Goal: Task Accomplishment & Management: Complete application form

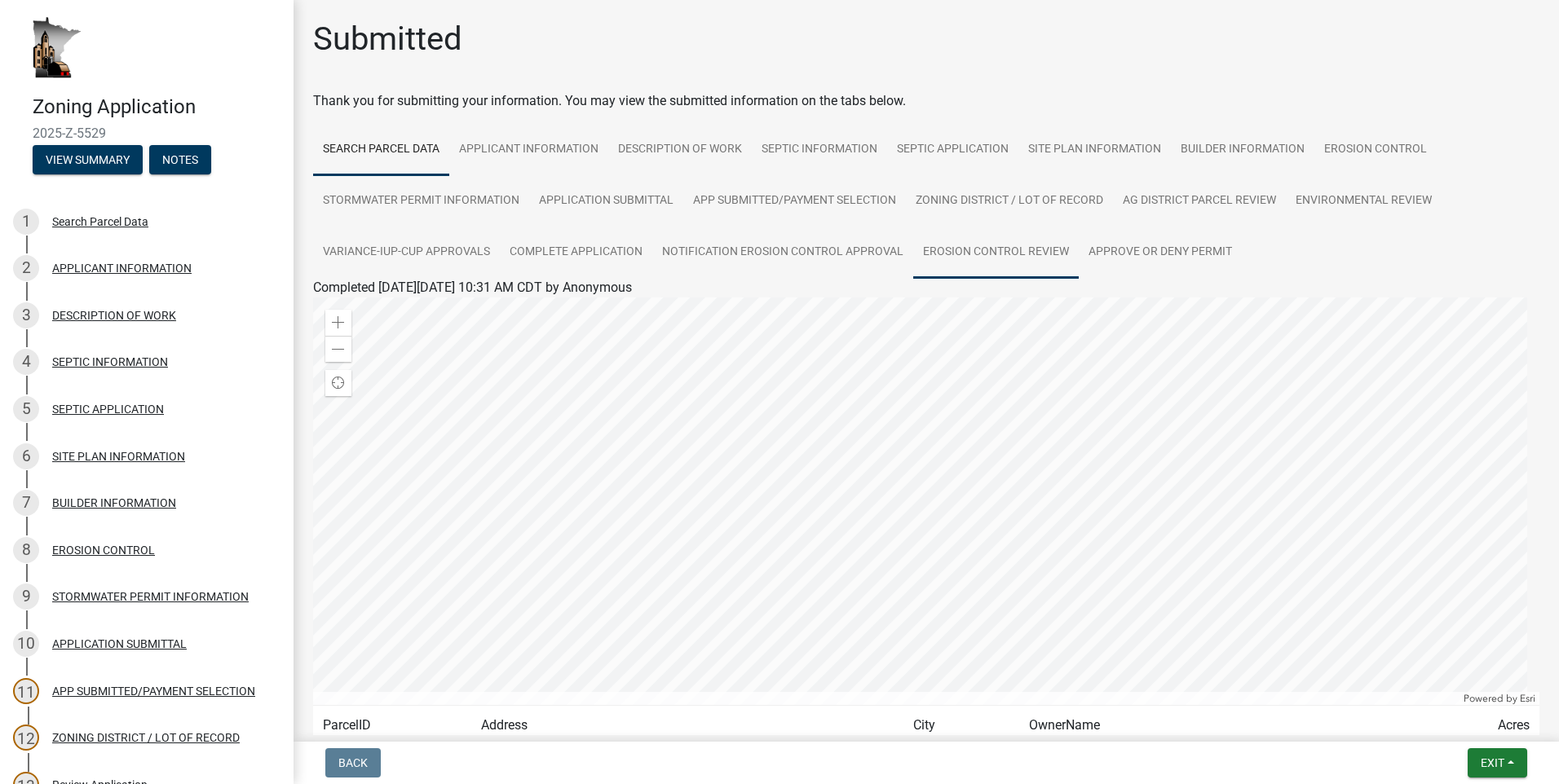
click at [981, 246] on link "EROSION CONTROL REVIEW" at bounding box center [996, 252] width 166 height 52
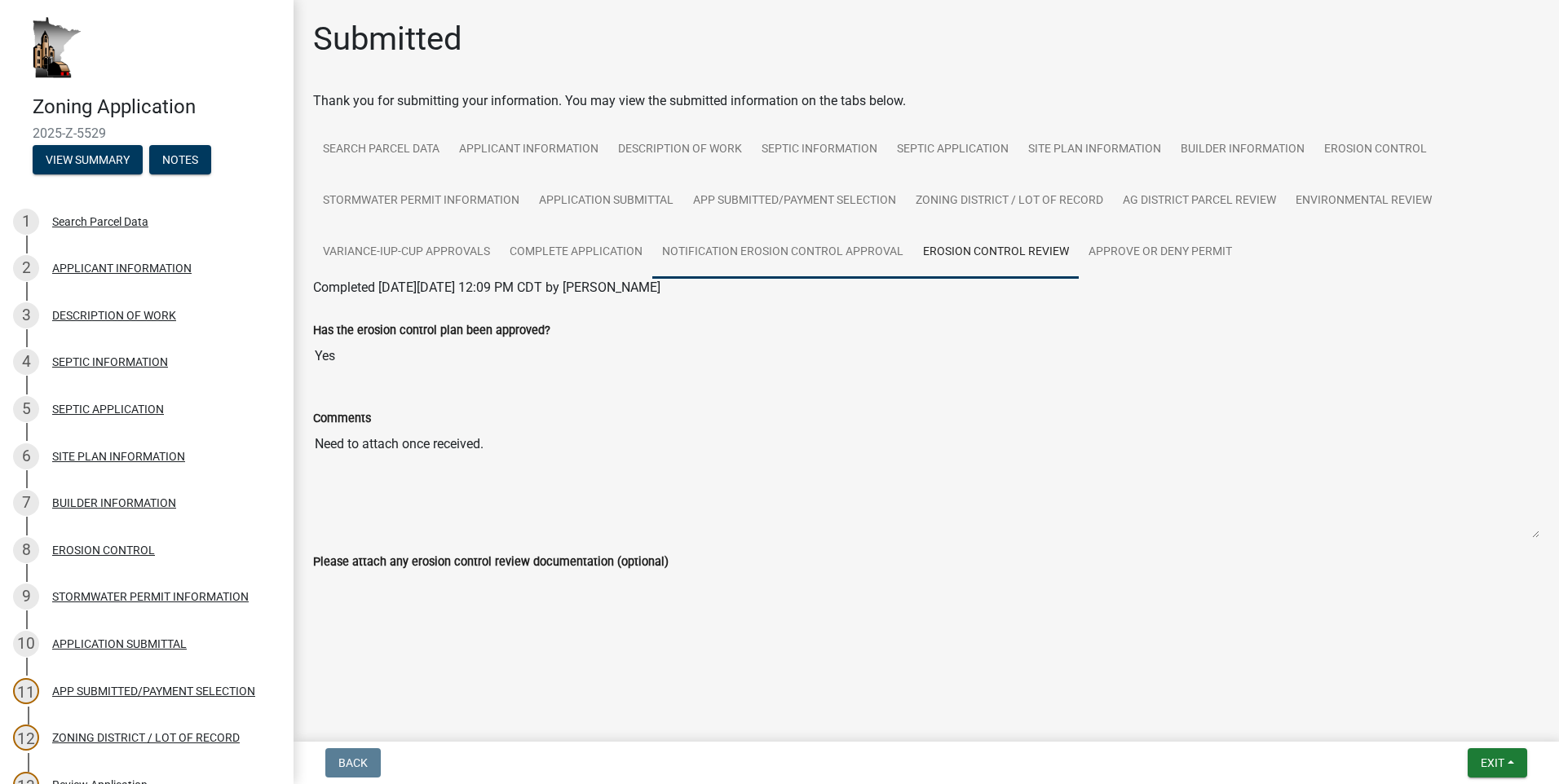
click at [813, 255] on link "NOTIFICATION EROSION CONTROL APPROVAL" at bounding box center [783, 252] width 261 height 52
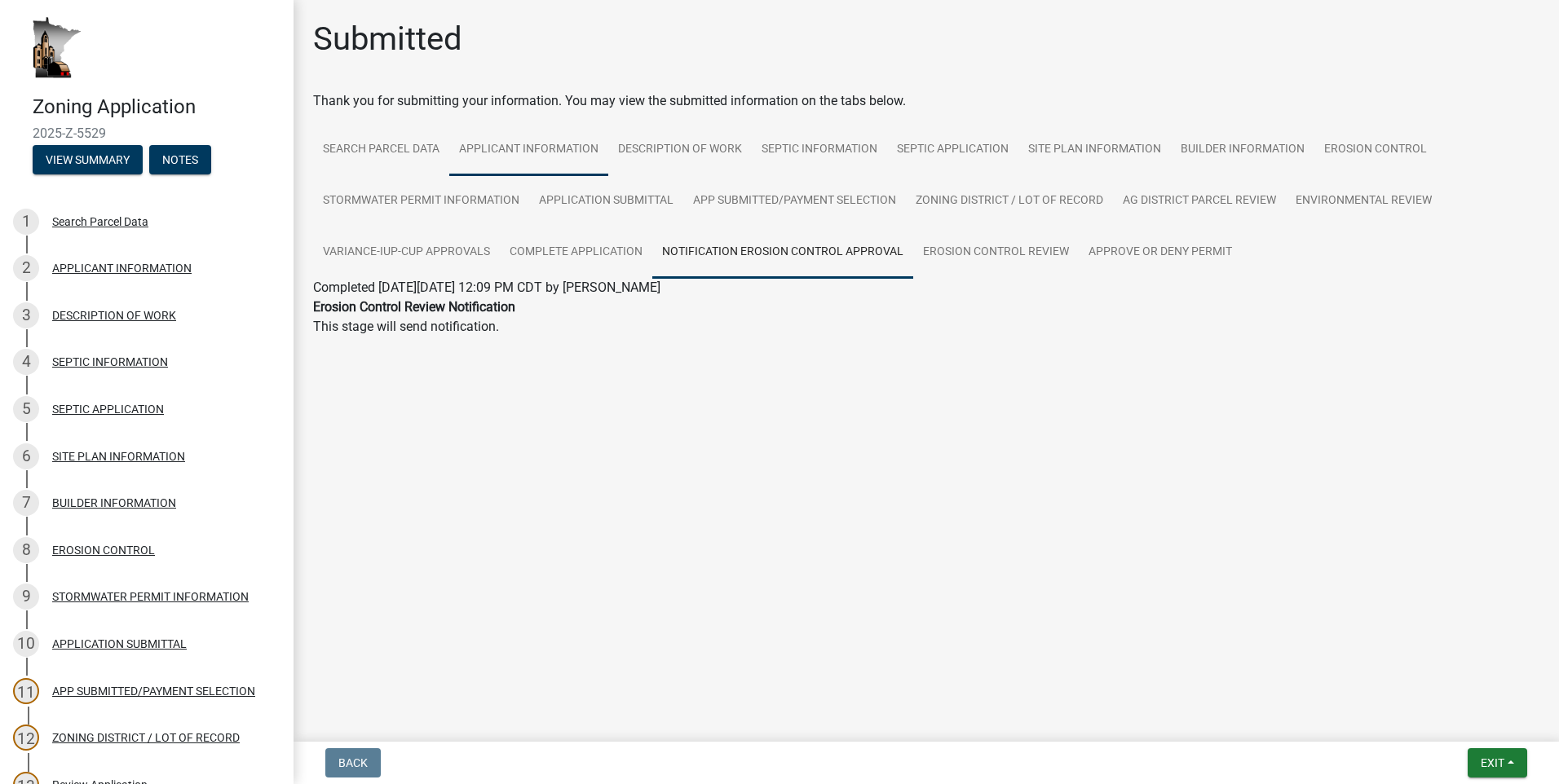
click at [506, 148] on link "APPLICANT INFORMATION" at bounding box center [529, 150] width 159 height 52
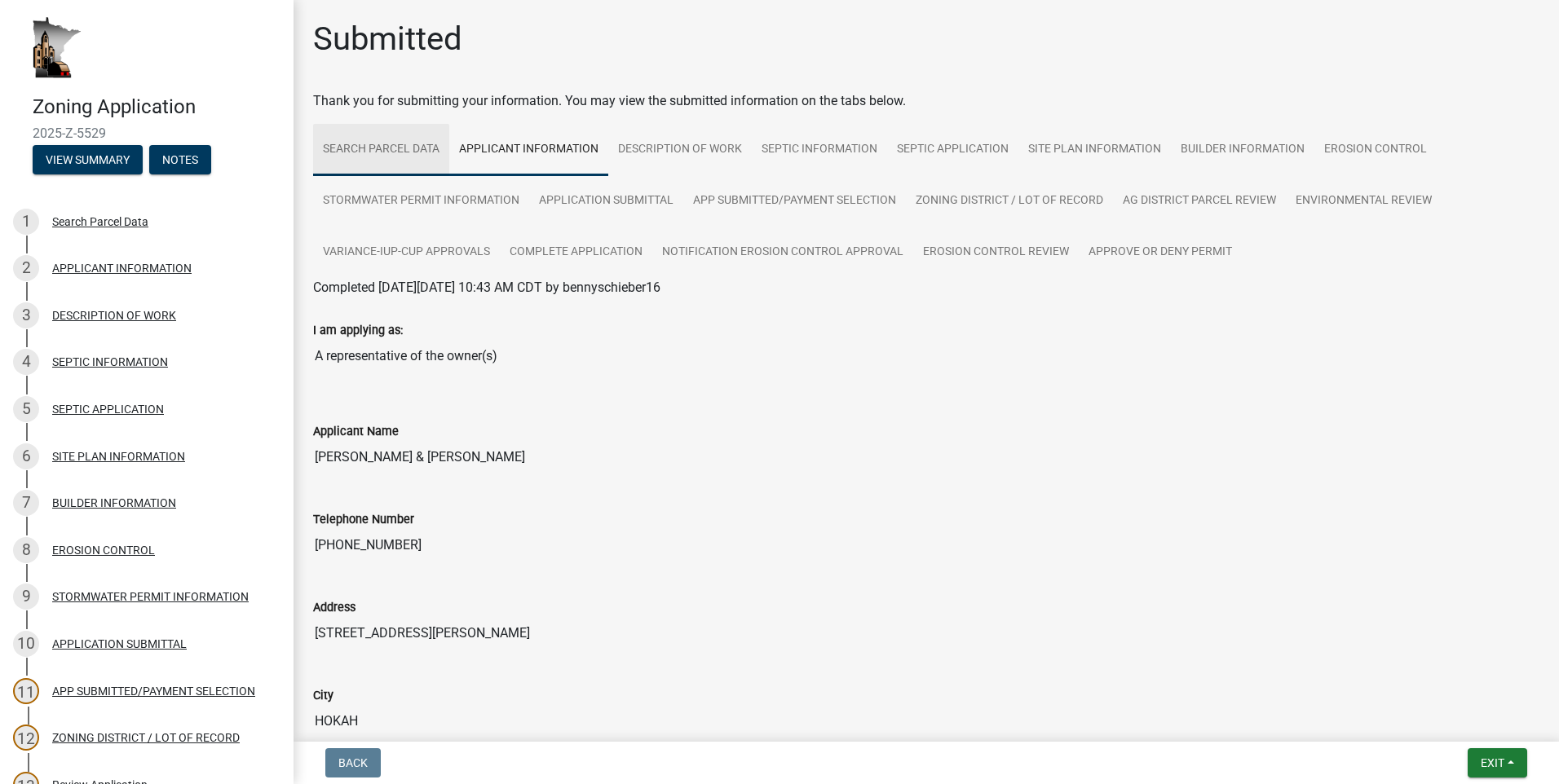
click at [427, 152] on link "Search Parcel Data" at bounding box center [381, 150] width 137 height 52
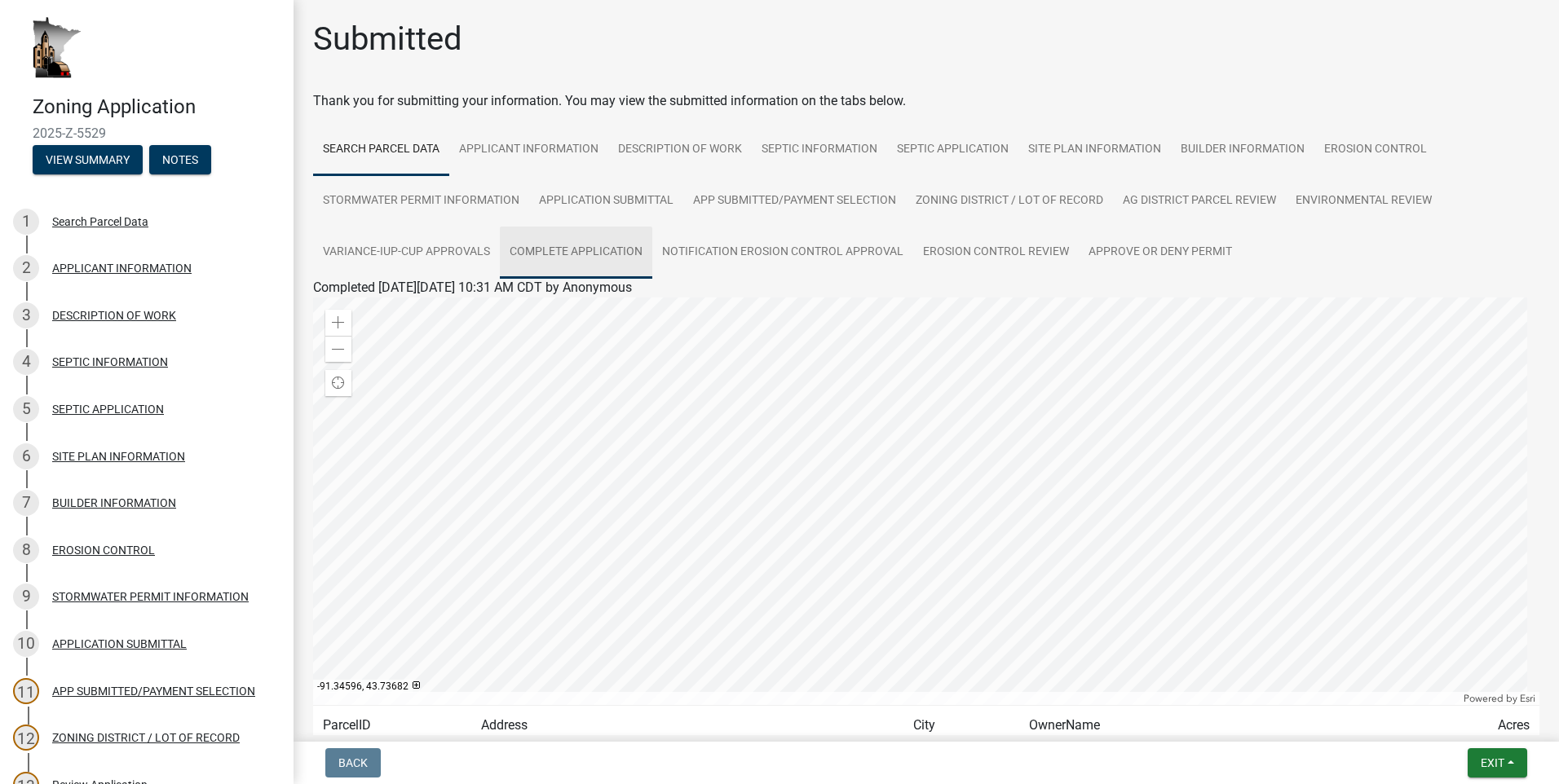
click at [608, 244] on link "COMPLETE APPLICATION" at bounding box center [575, 252] width 152 height 52
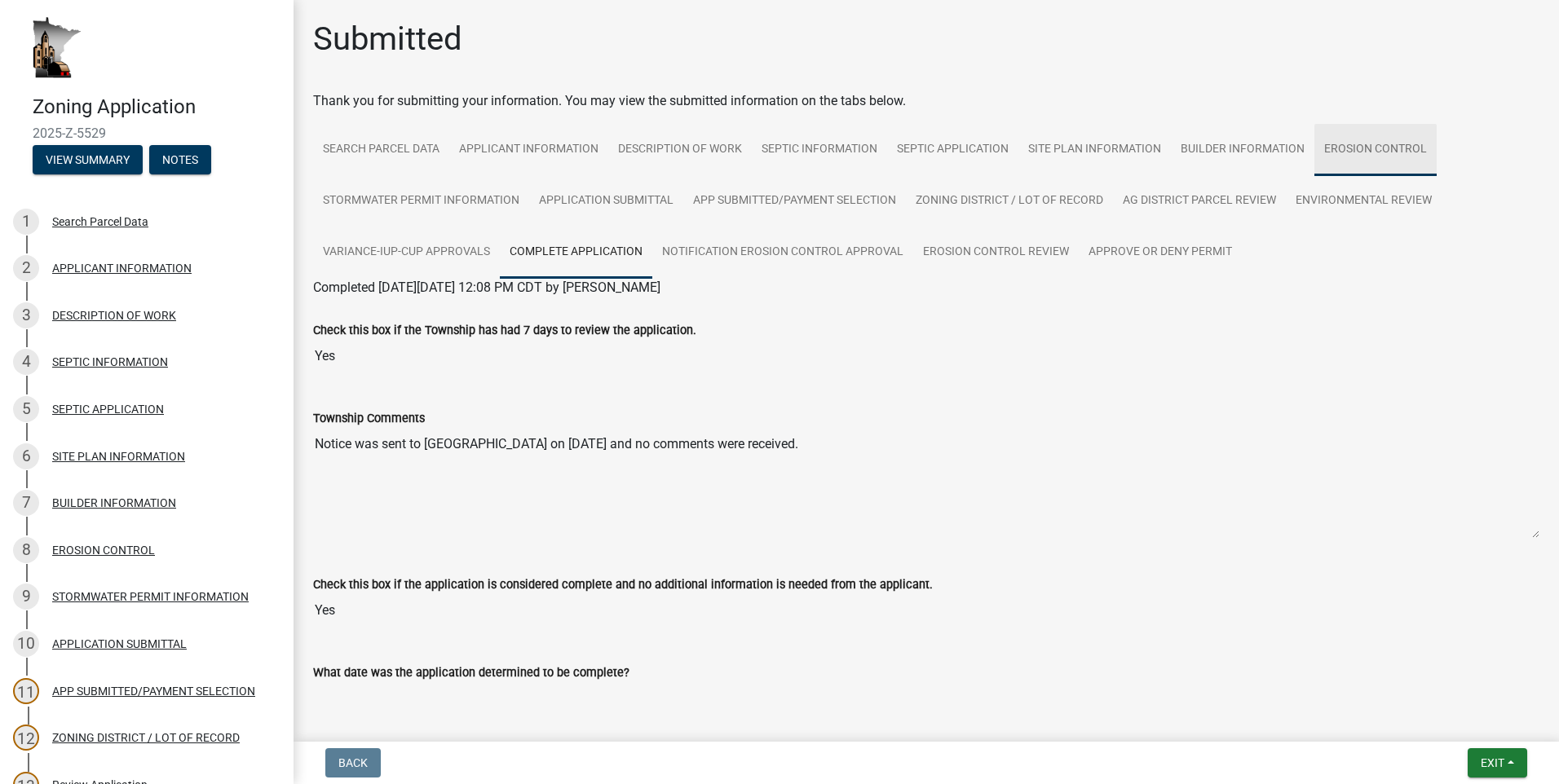
click at [1347, 152] on link "EROSION CONTROL" at bounding box center [1376, 150] width 122 height 52
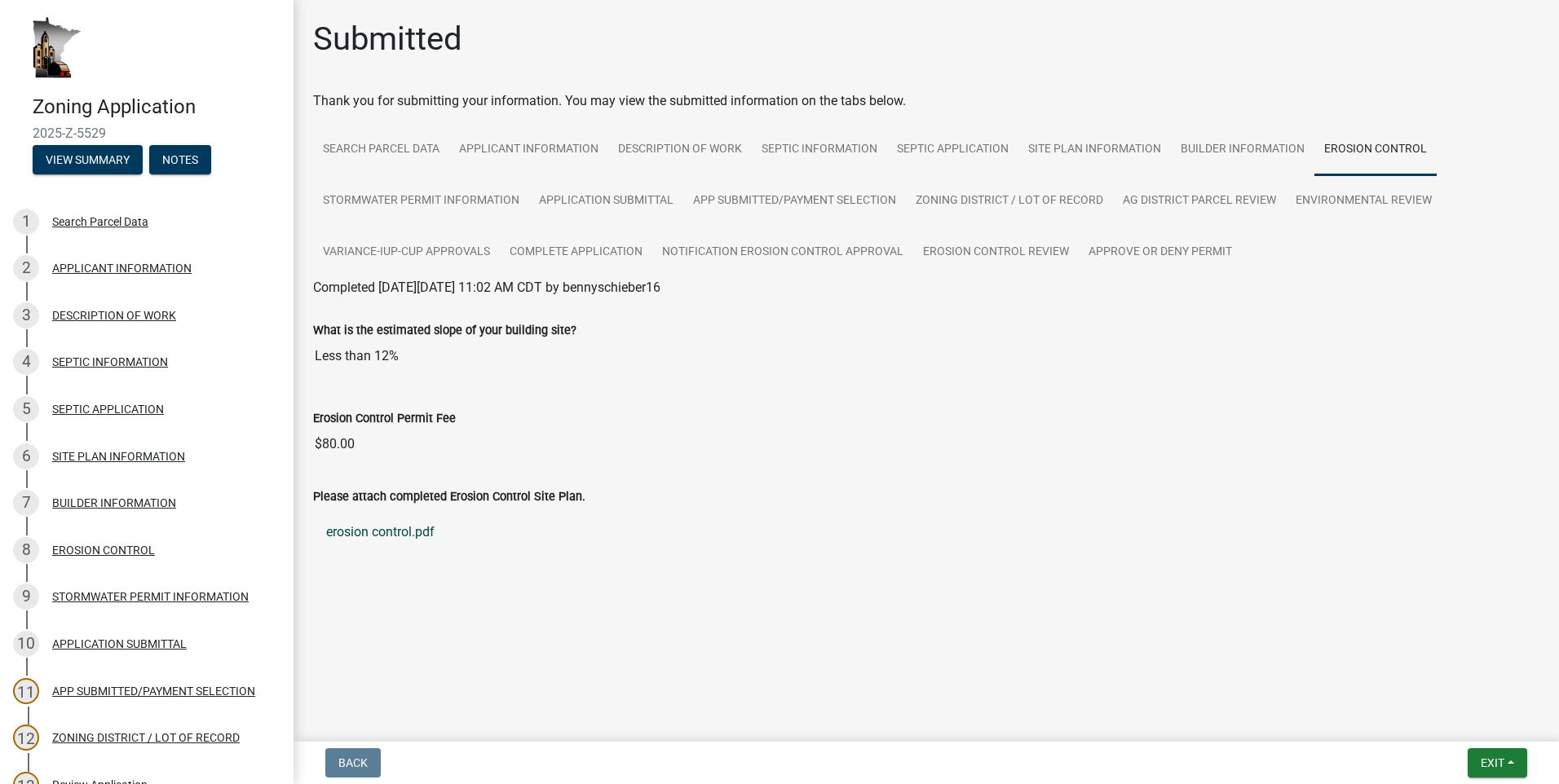
click at [415, 535] on link "erosion control.pdf" at bounding box center [926, 532] width 1227 height 39
click at [1016, 250] on link "EROSION CONTROL REVIEW" at bounding box center [996, 252] width 166 height 52
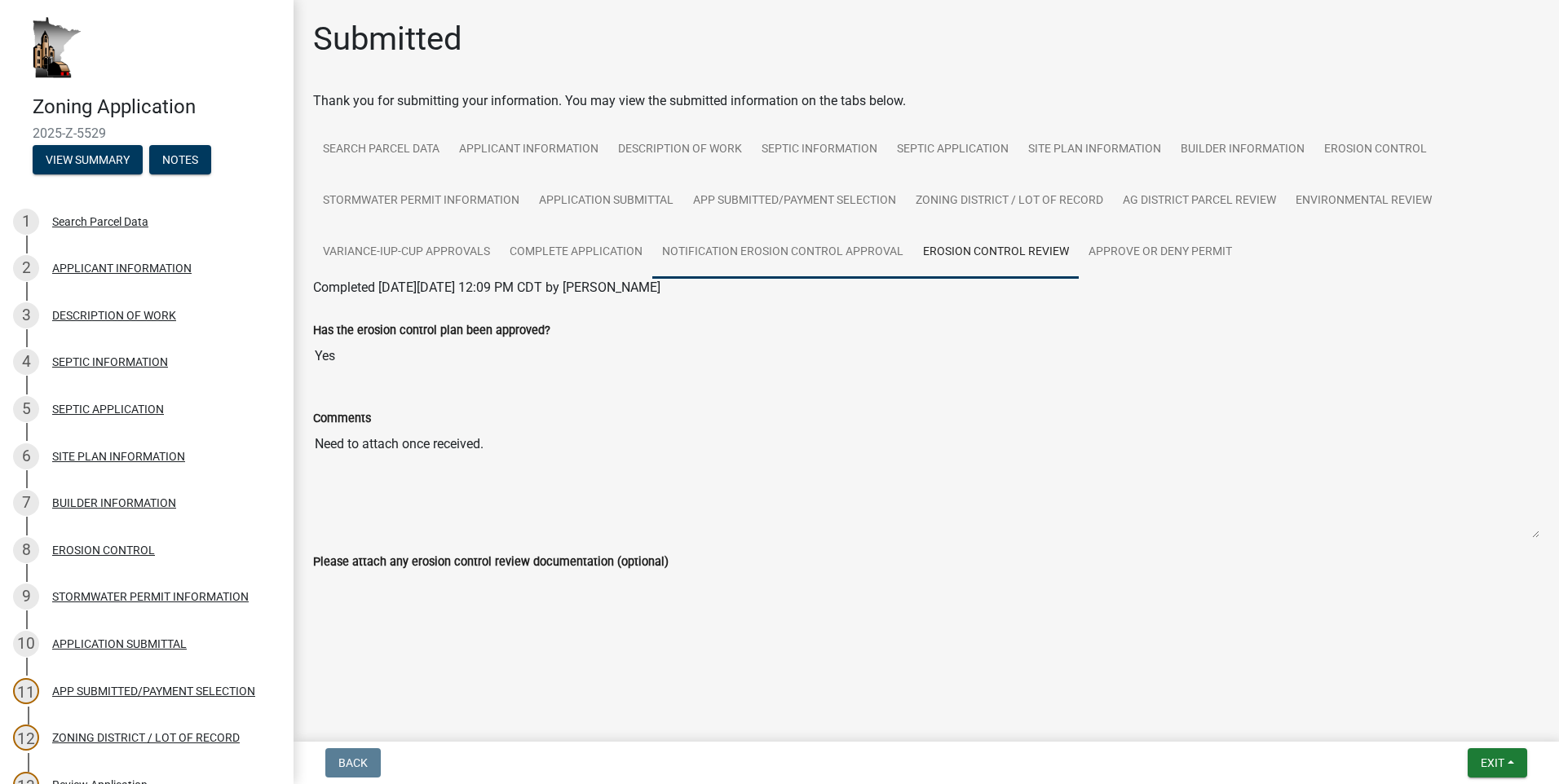
click at [801, 254] on link "NOTIFICATION EROSION CONTROL APPROVAL" at bounding box center [783, 252] width 261 height 52
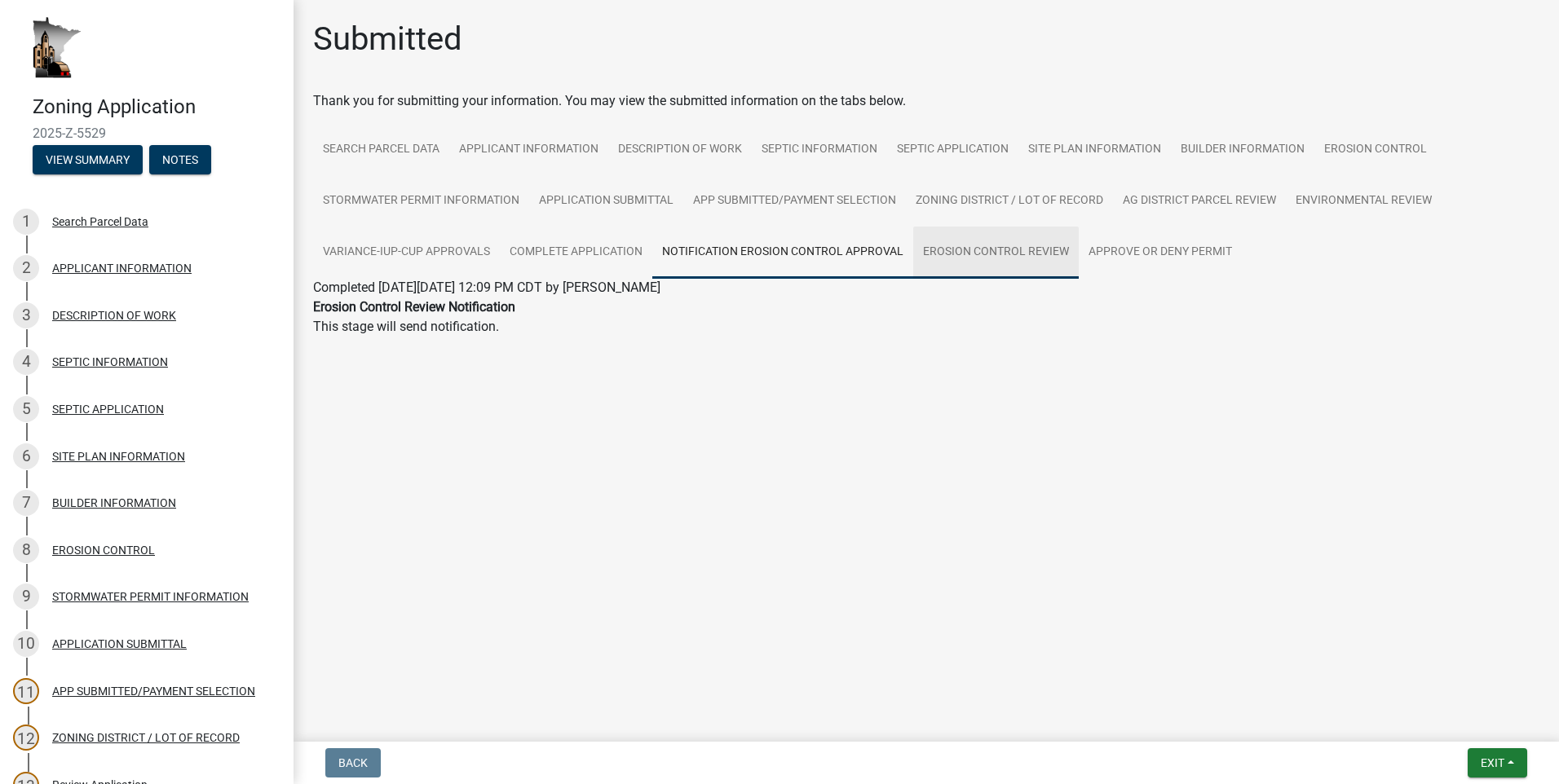
click at [999, 257] on link "EROSION CONTROL REVIEW" at bounding box center [996, 252] width 166 height 52
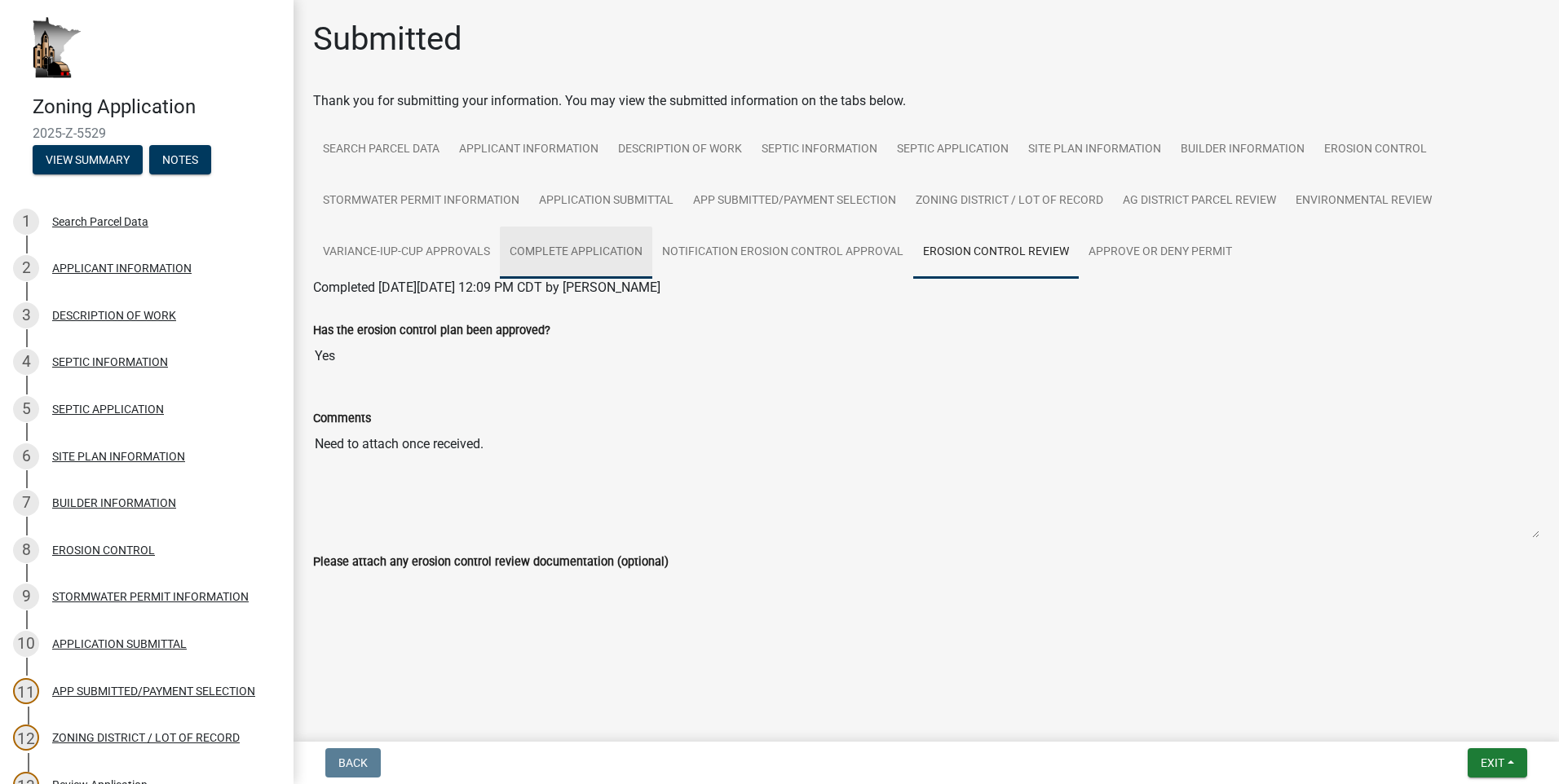
click at [608, 255] on link "COMPLETE APPLICATION" at bounding box center [575, 252] width 152 height 52
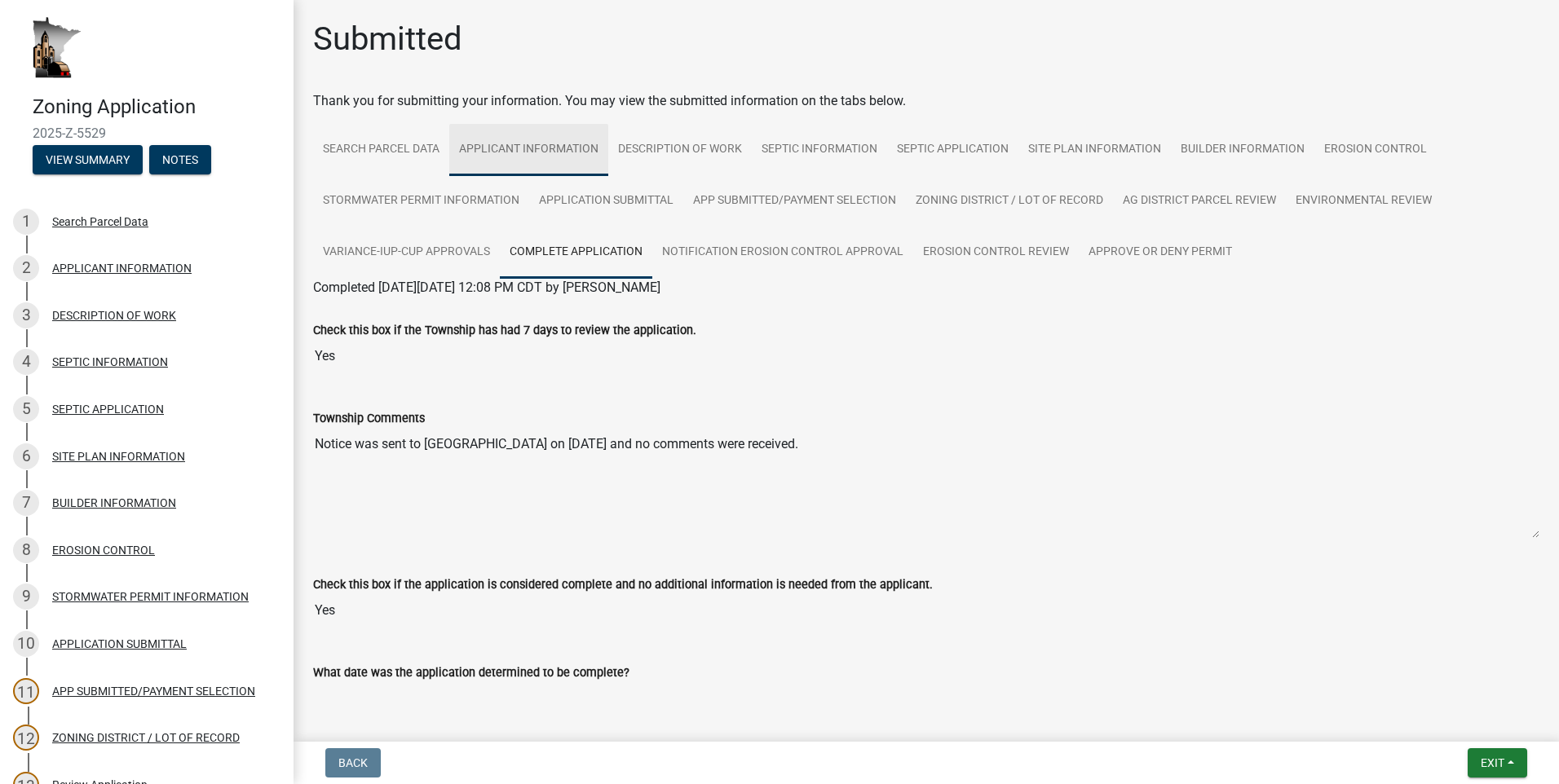
click at [568, 154] on link "APPLICANT INFORMATION" at bounding box center [529, 150] width 159 height 52
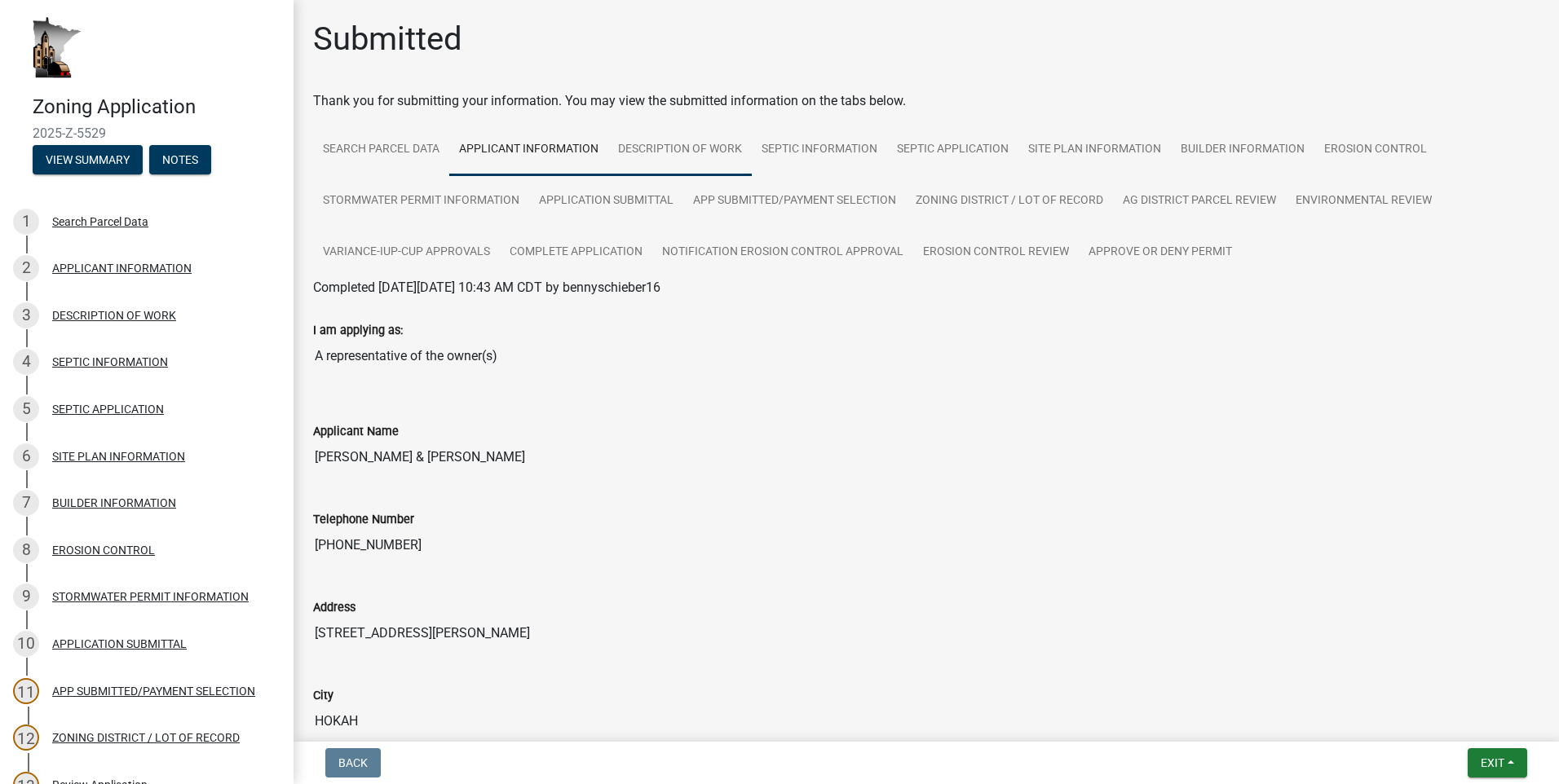
click at [683, 151] on link "DESCRIPTION OF WORK" at bounding box center [679, 150] width 144 height 52
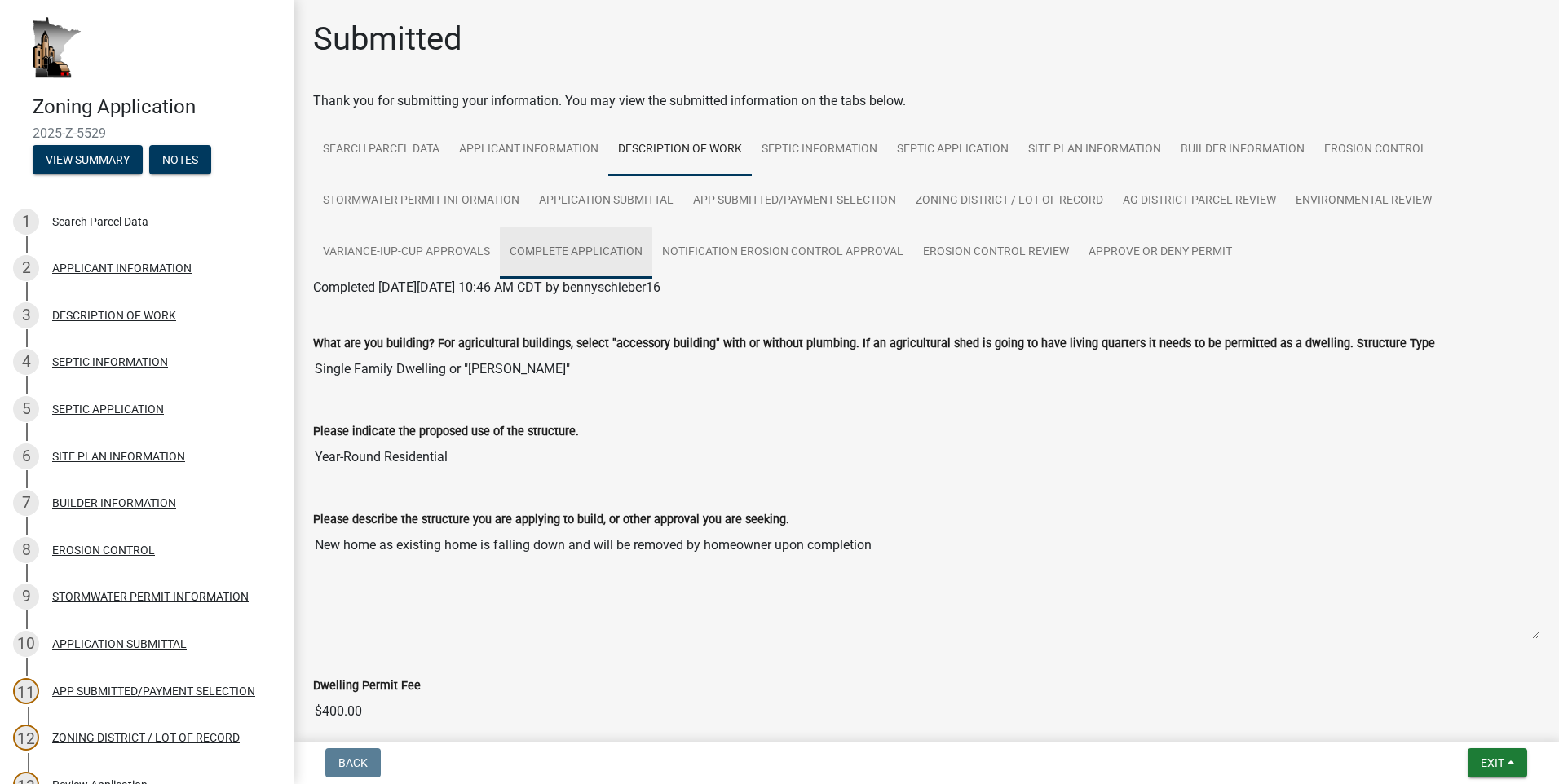
click at [620, 255] on link "COMPLETE APPLICATION" at bounding box center [575, 252] width 152 height 52
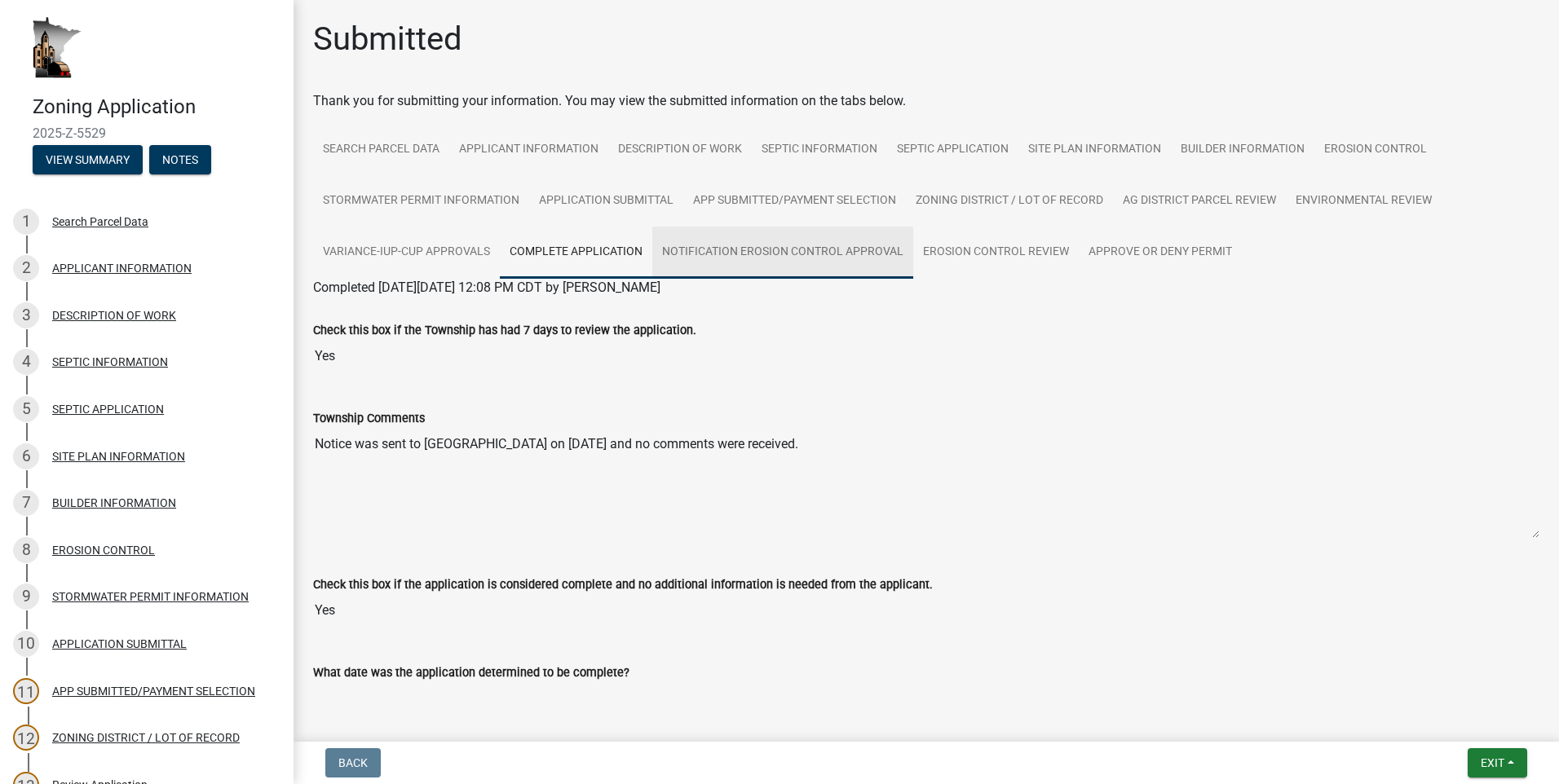
click at [770, 252] on link "NOTIFICATION EROSION CONTROL APPROVAL" at bounding box center [783, 252] width 261 height 52
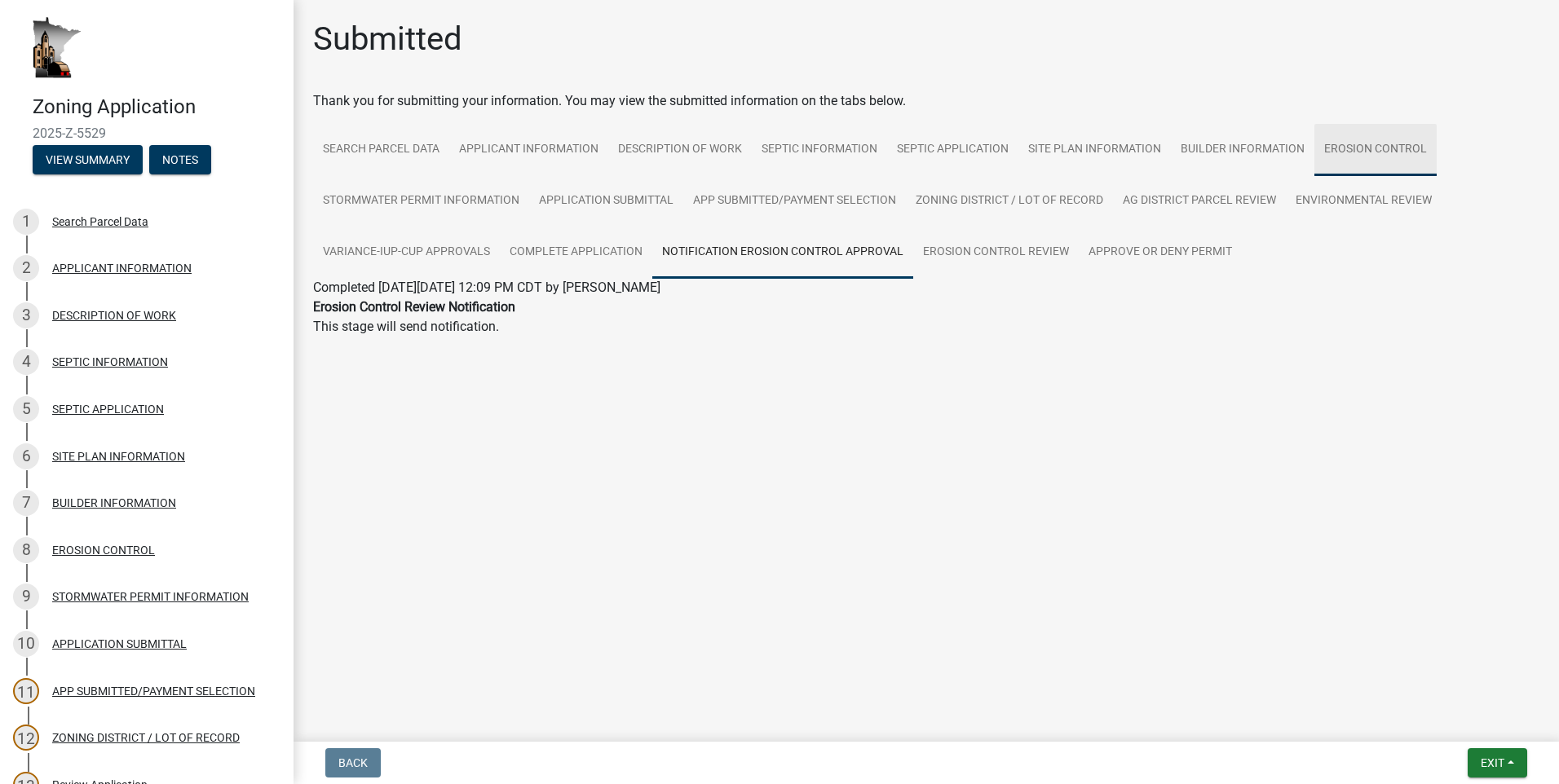
click at [1355, 157] on link "EROSION CONTROL" at bounding box center [1376, 150] width 122 height 52
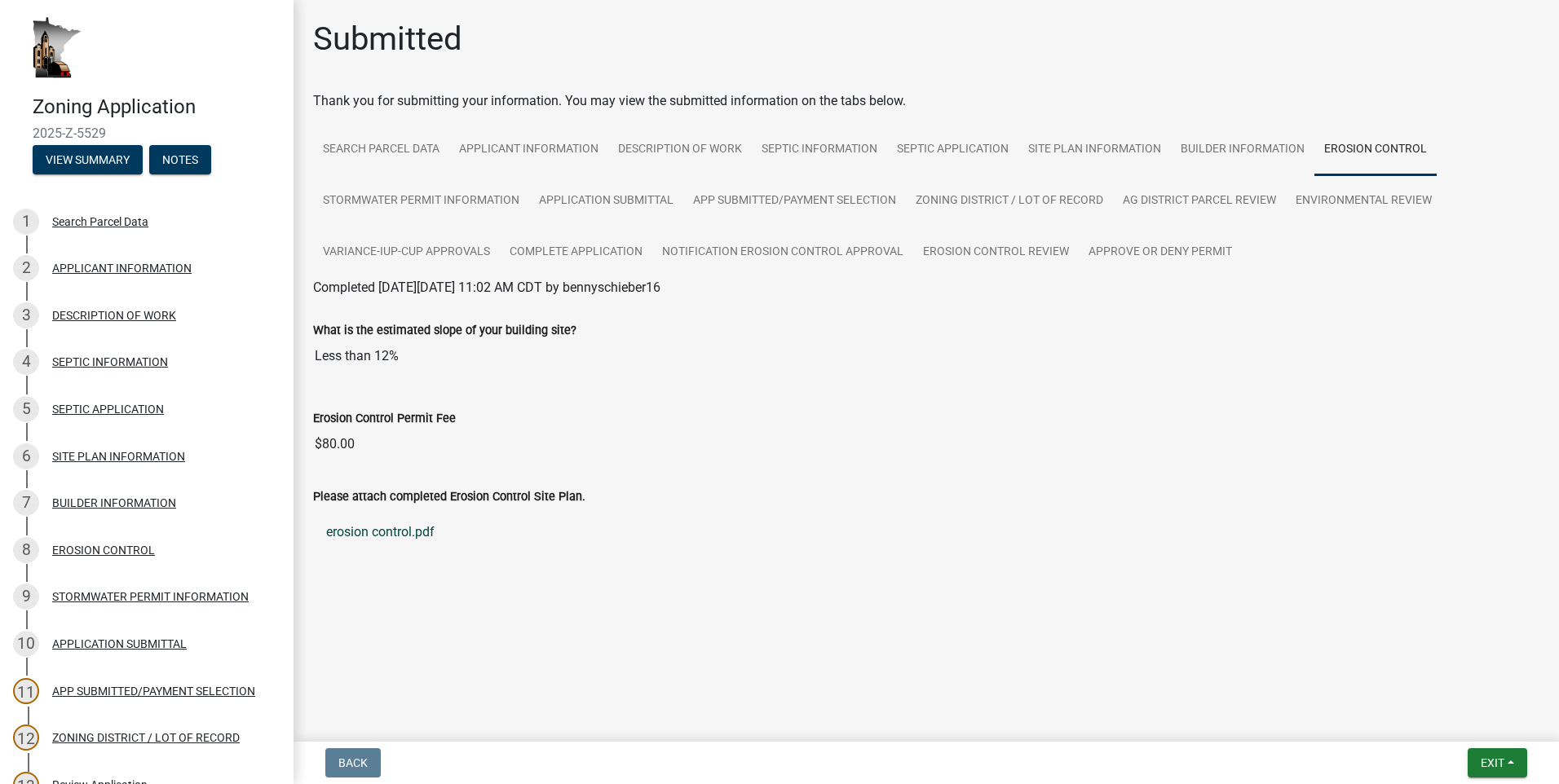
click at [402, 533] on link "erosion control.pdf" at bounding box center [926, 532] width 1227 height 39
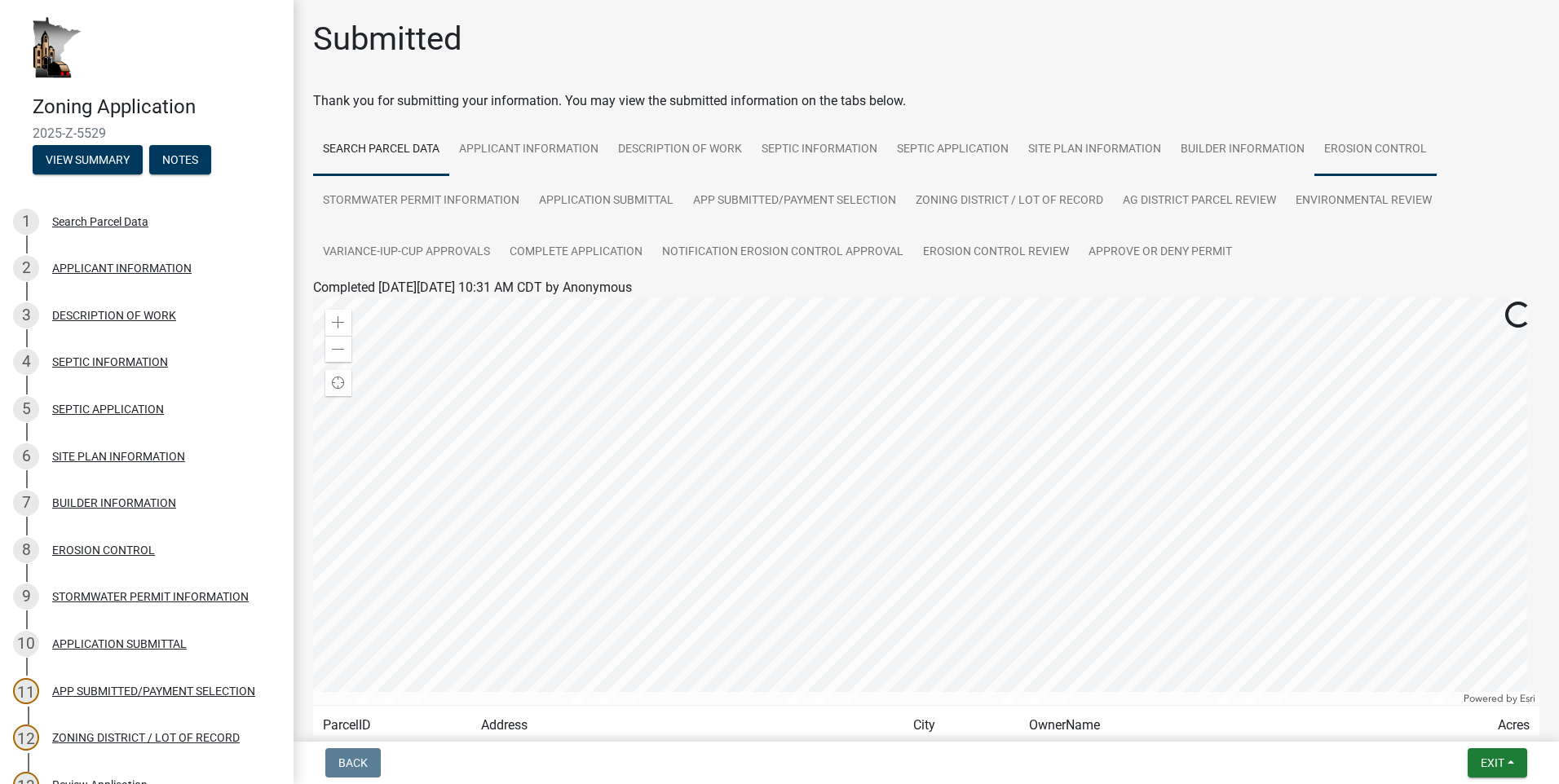
click at [1382, 144] on link "EROSION CONTROL" at bounding box center [1376, 150] width 122 height 52
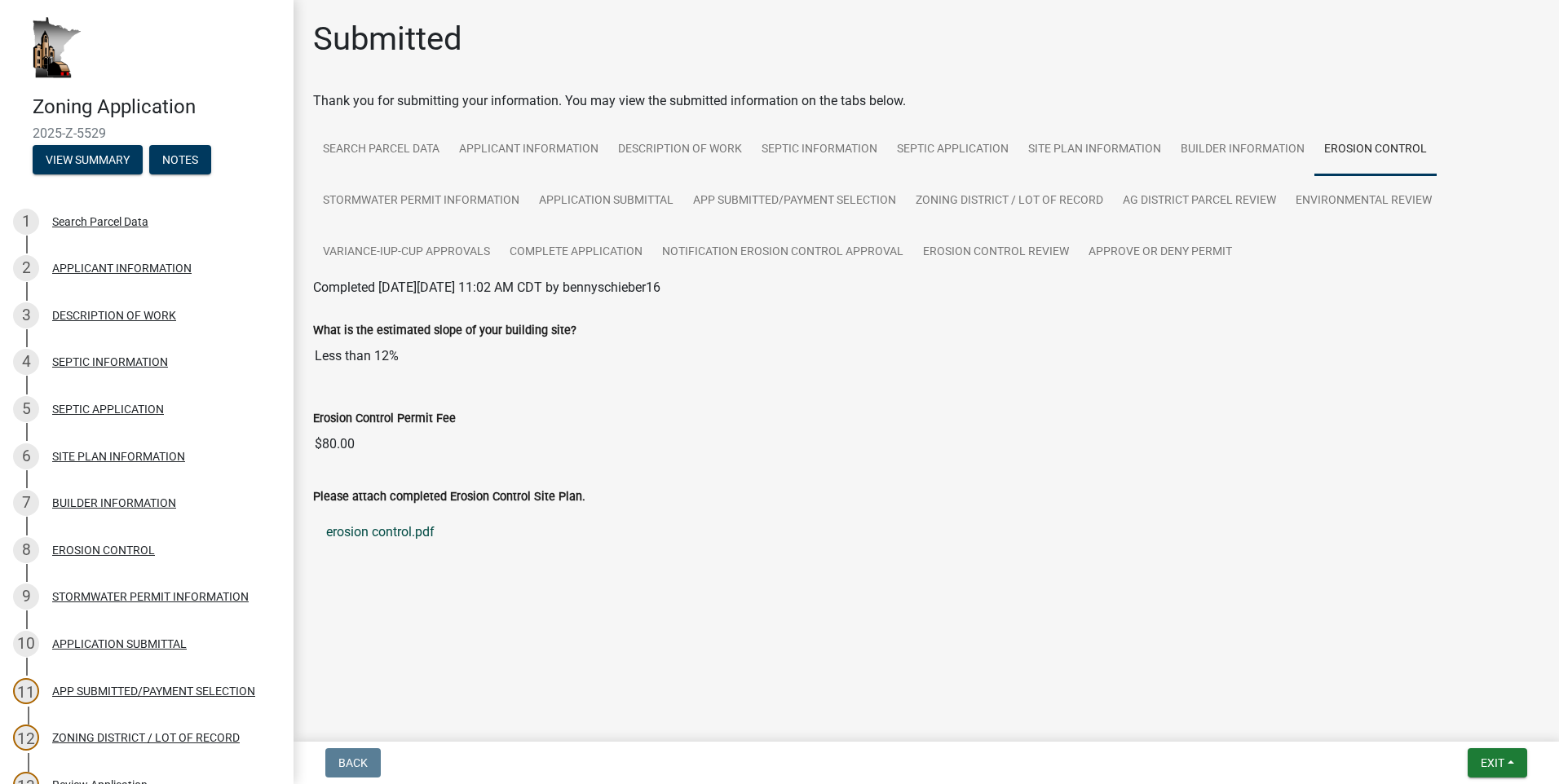
click at [406, 536] on link "erosion control.pdf" at bounding box center [926, 532] width 1227 height 39
